Goal: Task Accomplishment & Management: Use online tool/utility

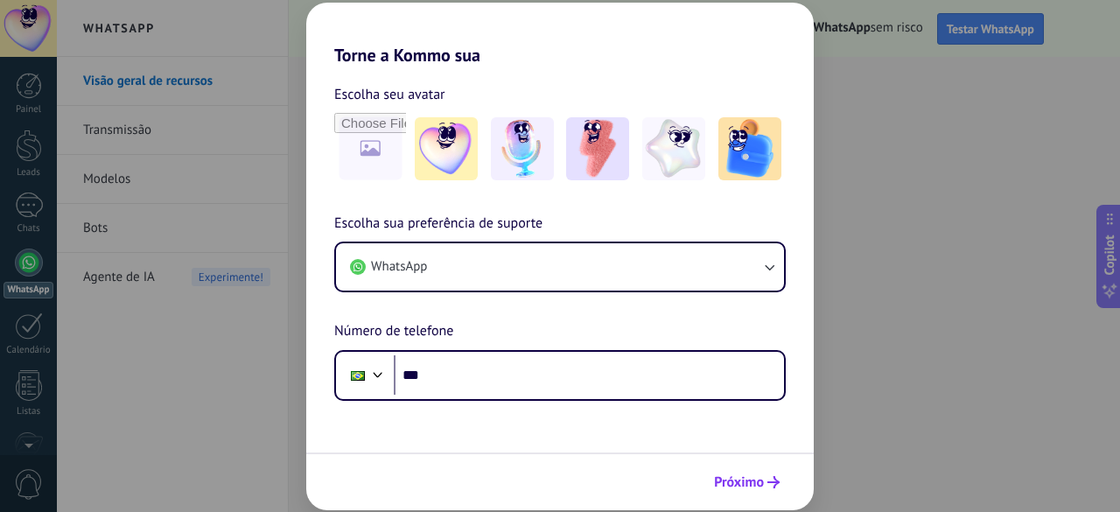
click at [750, 476] on span "Próximo" at bounding box center [739, 482] width 50 height 12
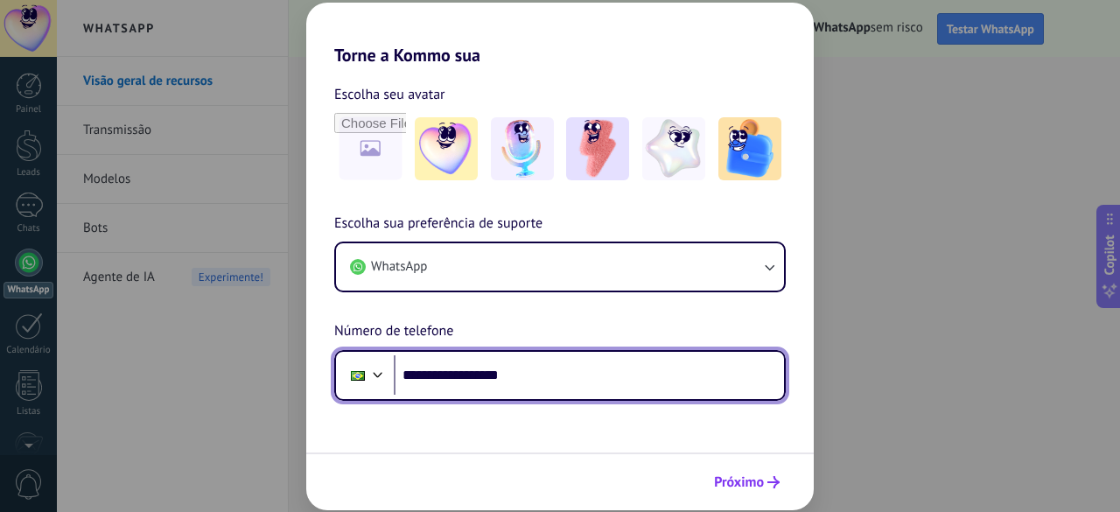
type input "**********"
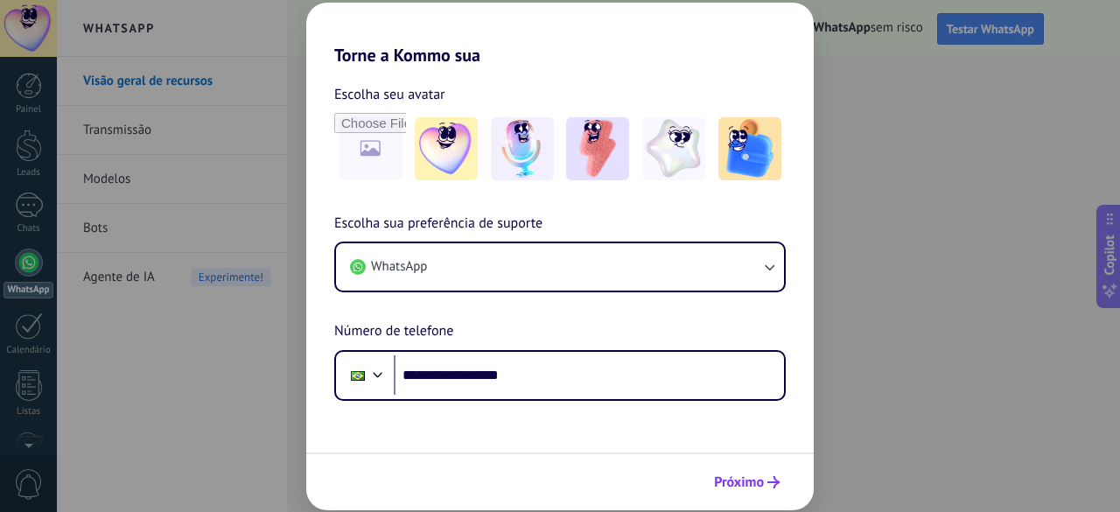
click at [748, 476] on span "Próximo" at bounding box center [739, 482] width 50 height 12
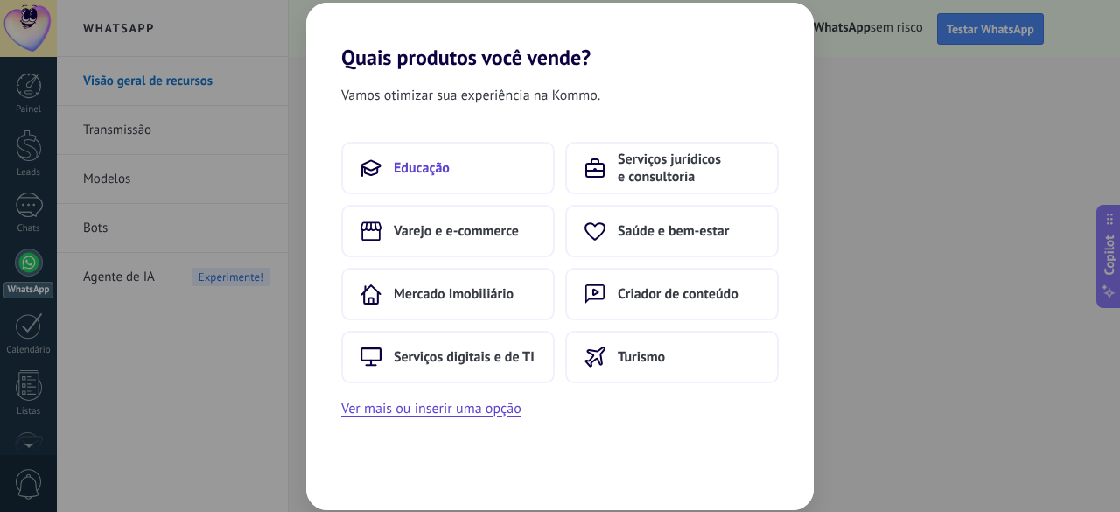
click at [456, 152] on button "Educação" at bounding box center [447, 168] width 213 height 52
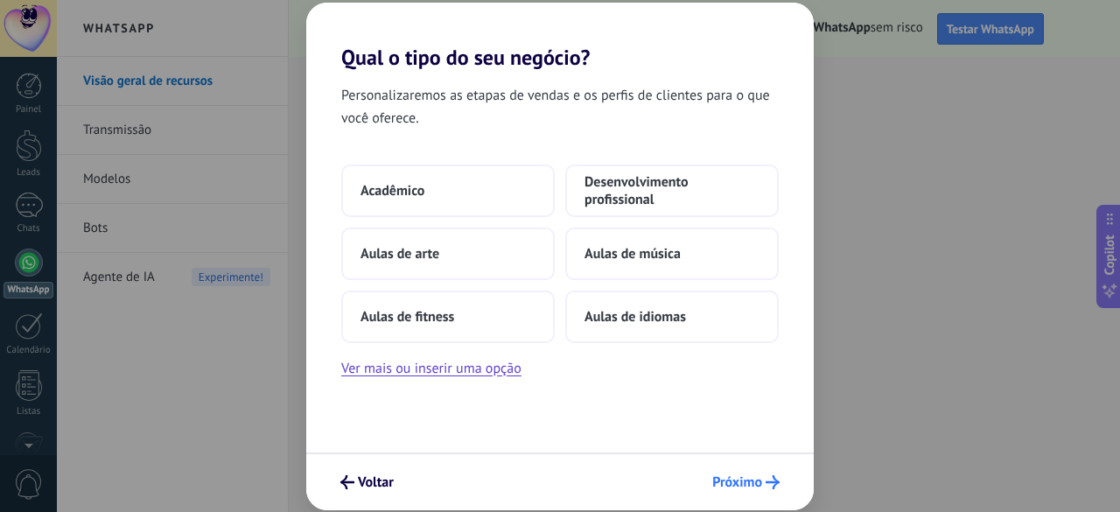
click at [757, 482] on span "Próximo" at bounding box center [737, 482] width 50 height 12
drag, startPoint x: 752, startPoint y: 444, endPoint x: 754, endPoint y: 467, distance: 22.8
click at [752, 460] on div "Qual o tipo do seu negócio? Personalizaremos as etapas de vendas e os perfis de…" at bounding box center [559, 256] width 507 height 507
click at [754, 476] on span "Próximo" at bounding box center [737, 482] width 50 height 12
click at [396, 188] on span "Acadêmico" at bounding box center [392, 190] width 64 height 17
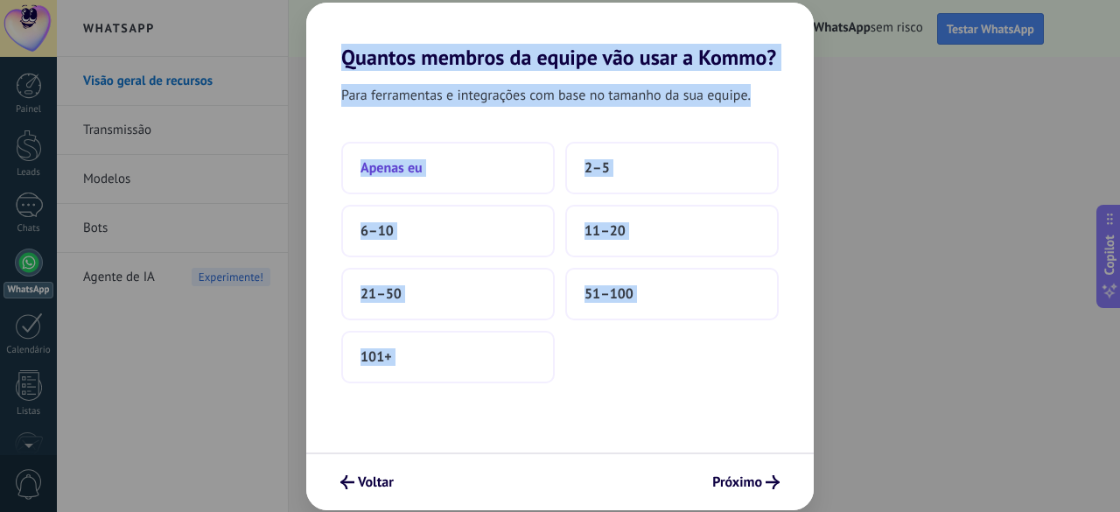
click at [418, 160] on span "Apenas eu" at bounding box center [391, 167] width 62 height 17
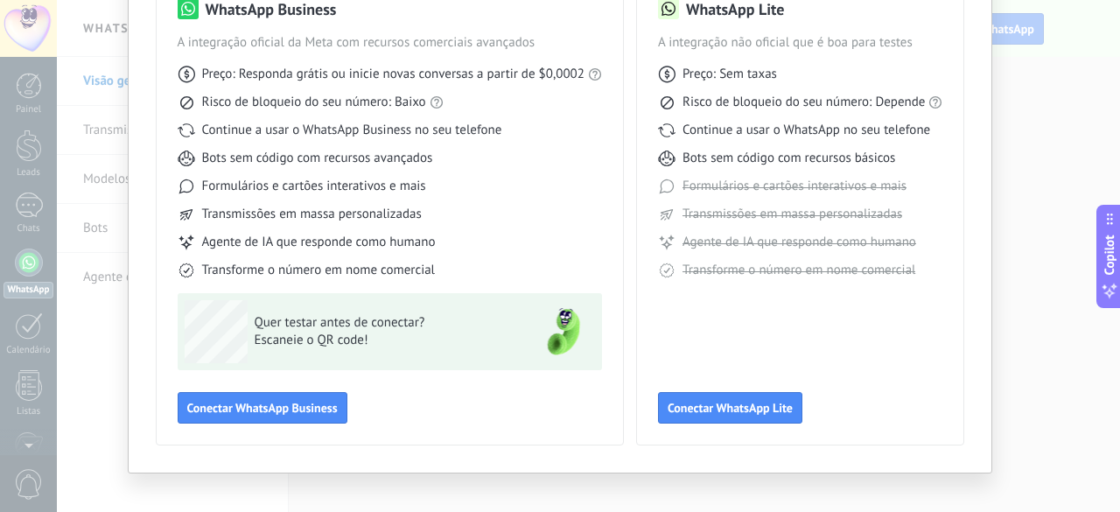
scroll to position [174, 0]
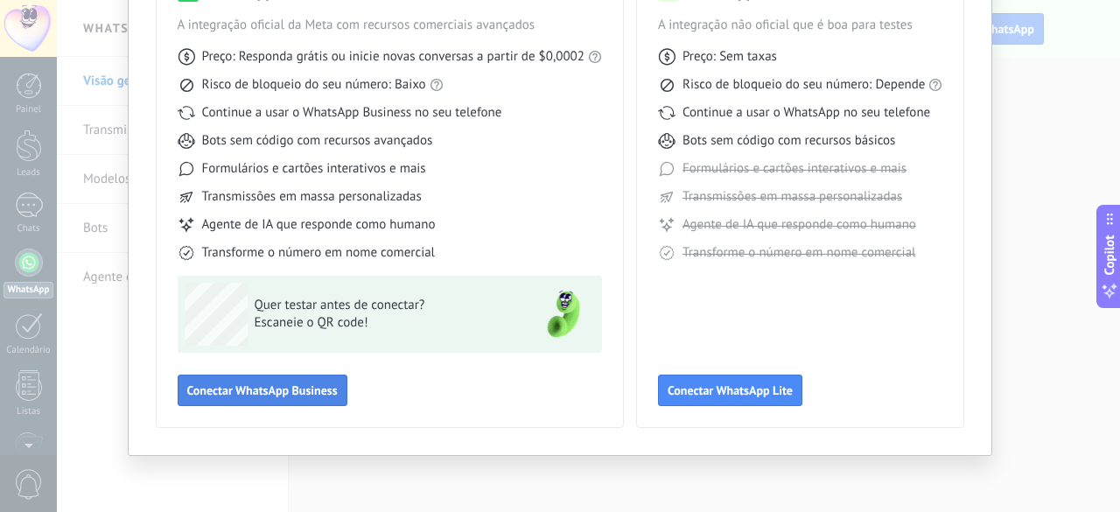
click at [262, 376] on button "Conectar WhatsApp Business" at bounding box center [263, 389] width 170 height 31
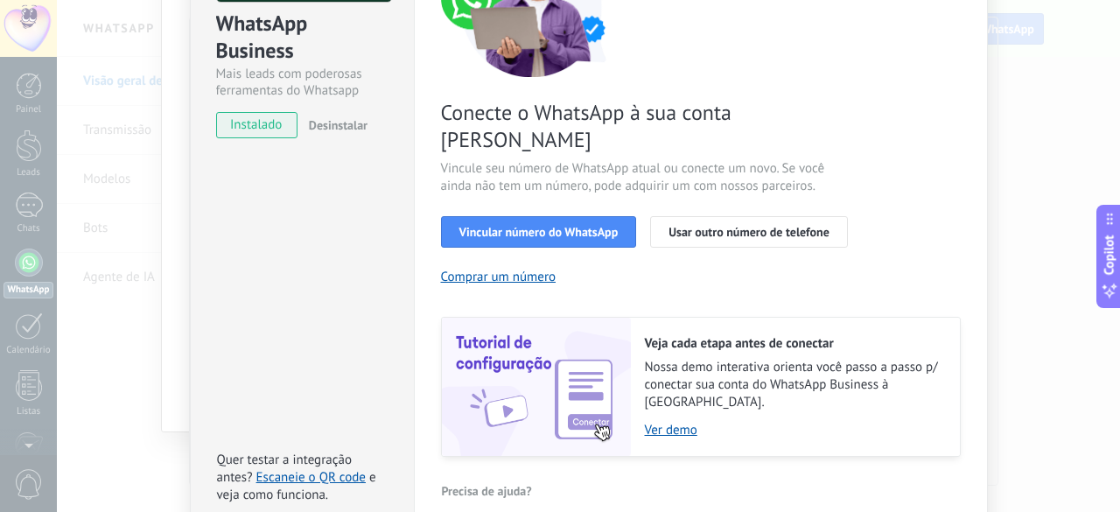
scroll to position [0, 0]
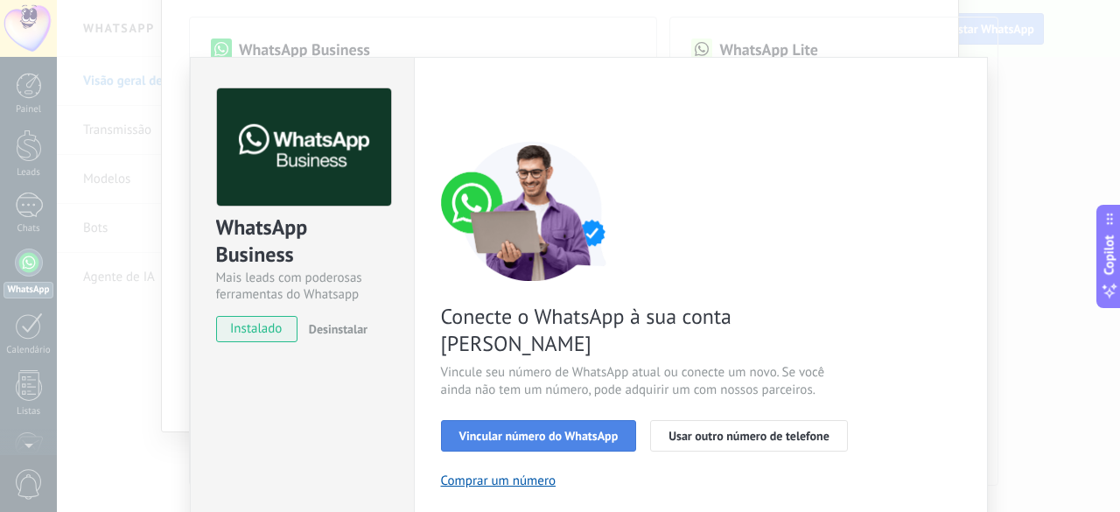
click at [562, 429] on span "Vincular número do WhatsApp" at bounding box center [538, 435] width 159 height 12
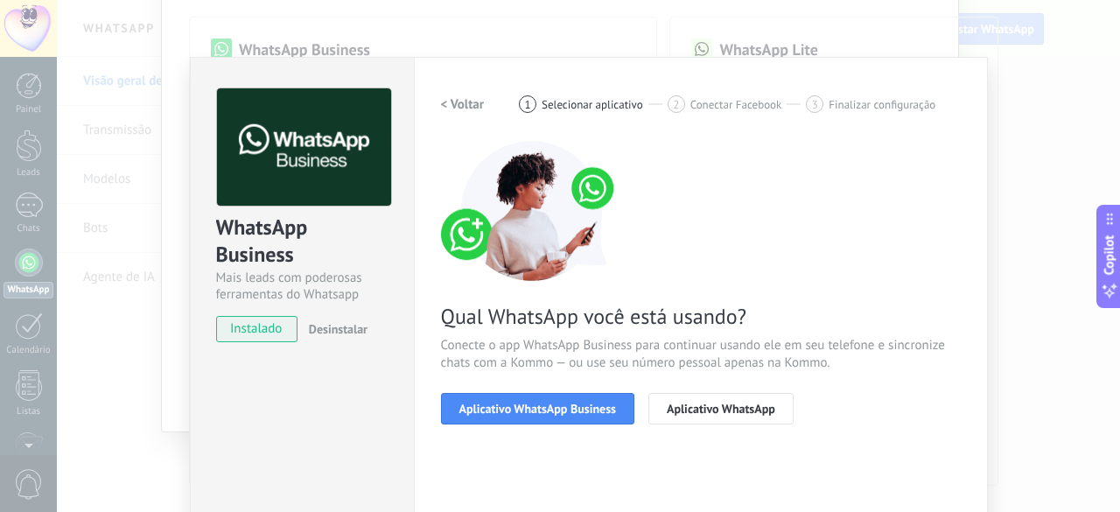
click at [562, 404] on span "Aplicativo WhatsApp Business" at bounding box center [537, 408] width 157 height 12
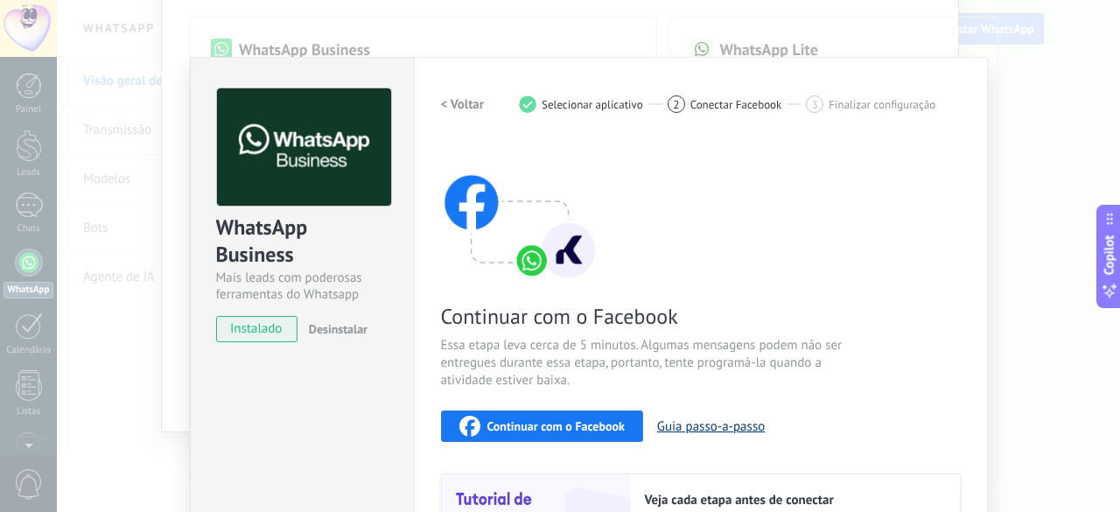
click at [717, 429] on button "Guia passo-a-passo" at bounding box center [711, 426] width 108 height 17
